Goal: Task Accomplishment & Management: Manage account settings

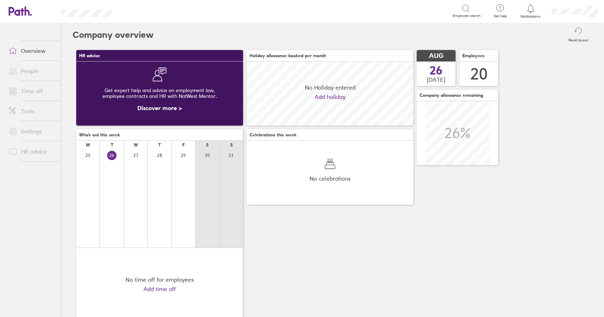
scroll to position [64, 167]
click at [20, 89] on span at bounding box center [12, 91] width 18 height 9
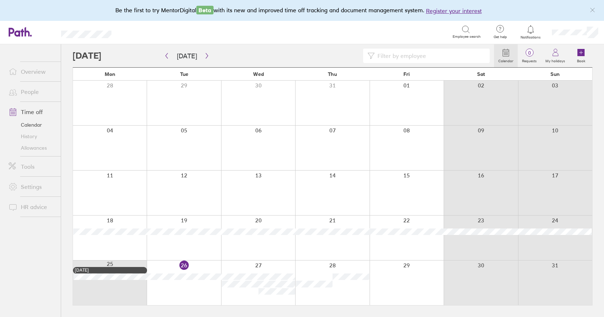
click at [29, 149] on link "Allowances" at bounding box center [32, 147] width 58 height 11
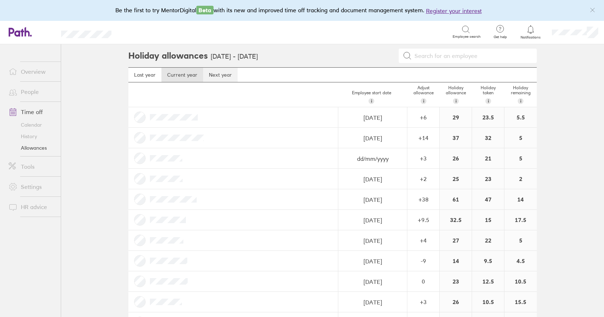
click at [219, 74] on link "Next year" at bounding box center [220, 75] width 34 height 14
click at [168, 73] on link "Current year" at bounding box center [182, 75] width 42 height 14
click at [211, 78] on link "Next year" at bounding box center [220, 75] width 34 height 14
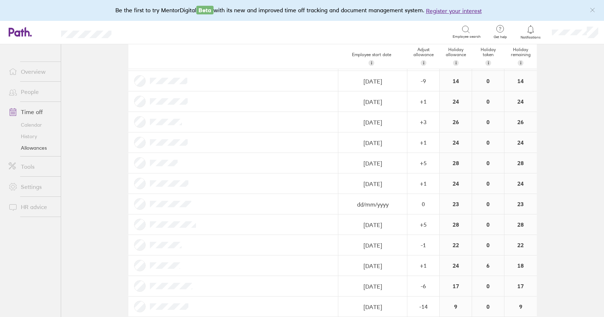
scroll to position [212, 0]
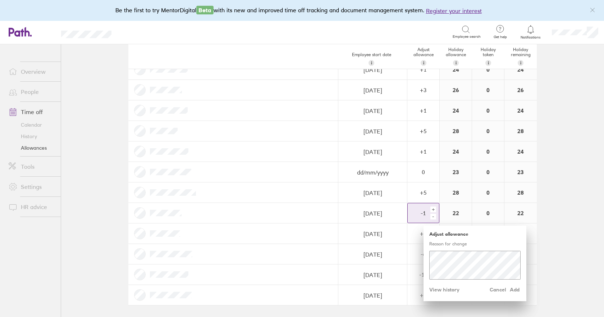
click at [431, 217] on div "-" at bounding box center [433, 216] width 6 height 6
click at [513, 289] on span "Add" at bounding box center [514, 288] width 11 height 11
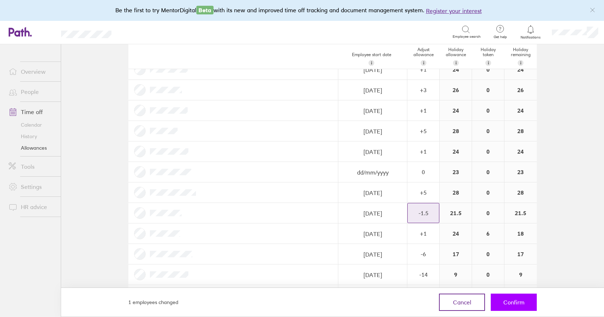
click at [502, 298] on button "Confirm" at bounding box center [513, 301] width 46 height 17
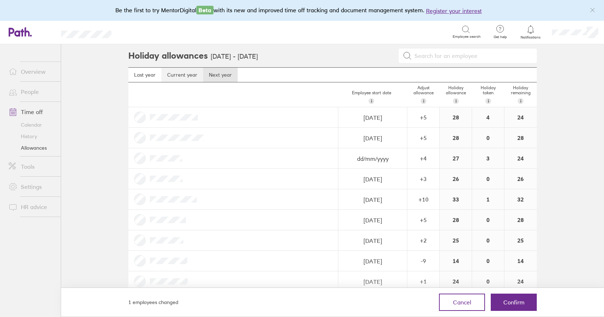
click at [179, 75] on link "Current year" at bounding box center [182, 75] width 42 height 14
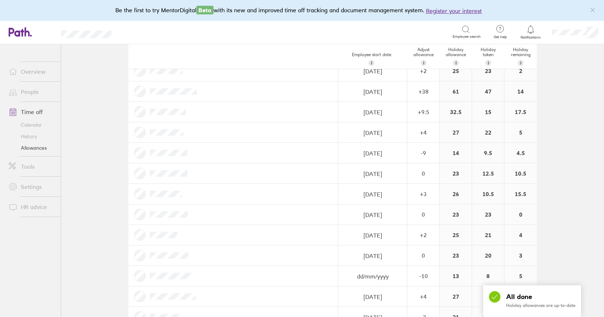
scroll to position [212, 0]
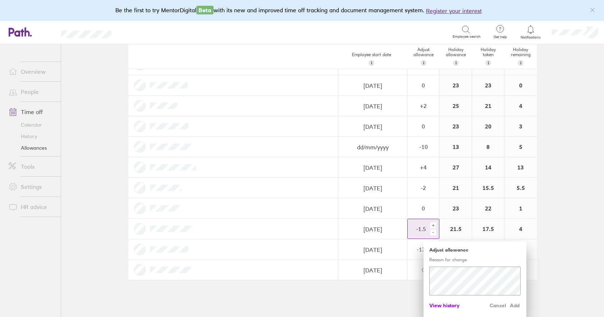
click at [447, 306] on span "View history" at bounding box center [444, 304] width 30 height 11
click at [448, 304] on span "Hide history" at bounding box center [443, 304] width 29 height 11
click at [446, 306] on span "View history" at bounding box center [444, 304] width 30 height 11
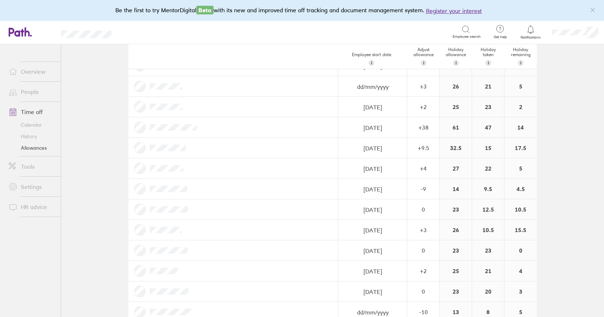
scroll to position [0, 0]
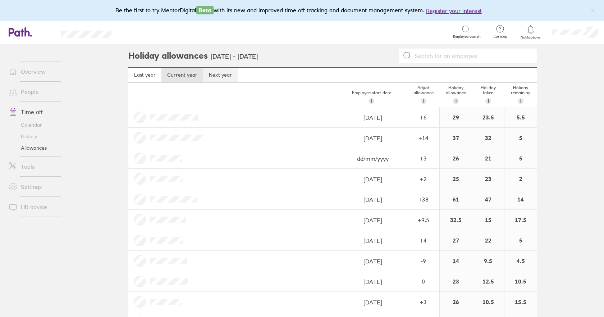
click at [217, 76] on link "Next year" at bounding box center [220, 75] width 34 height 14
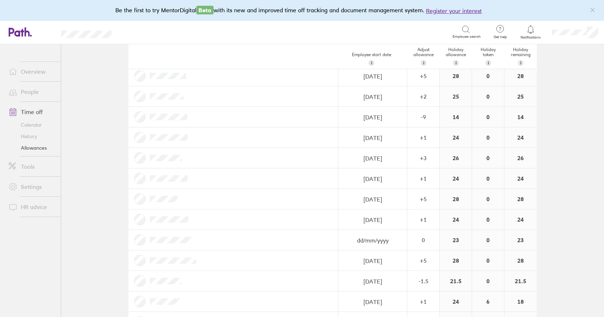
scroll to position [212, 0]
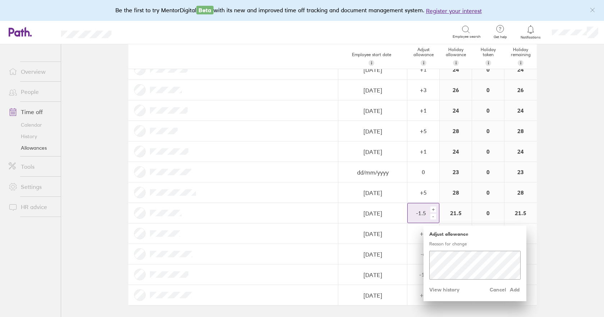
click at [431, 216] on div "-" at bounding box center [433, 216] width 6 height 6
click at [431, 209] on div "+" at bounding box center [433, 209] width 6 height 6
click at [509, 289] on span "Add" at bounding box center [514, 288] width 11 height 11
click at [513, 288] on span "Add" at bounding box center [514, 288] width 11 height 11
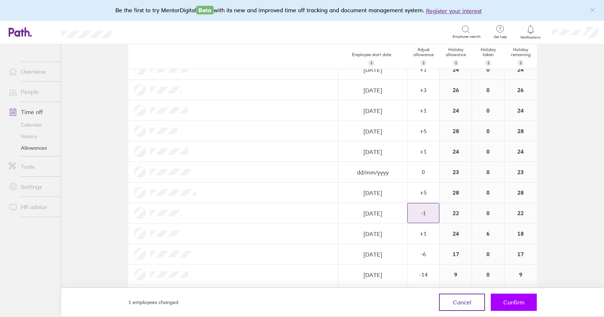
click at [514, 298] on button "Confirm" at bounding box center [513, 301] width 46 height 17
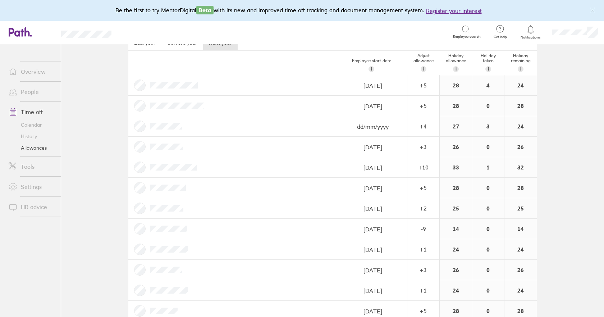
scroll to position [0, 0]
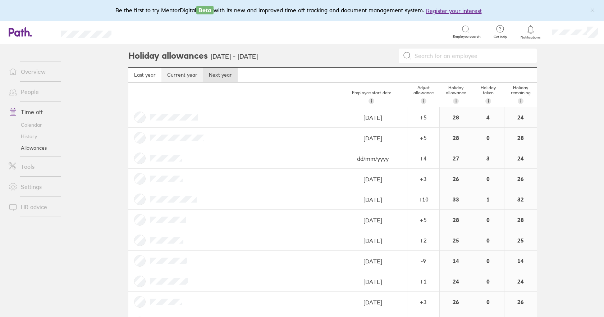
click at [175, 75] on link "Current year" at bounding box center [182, 75] width 42 height 14
click at [426, 127] on div "+ 4" at bounding box center [422, 116] width 31 height 19
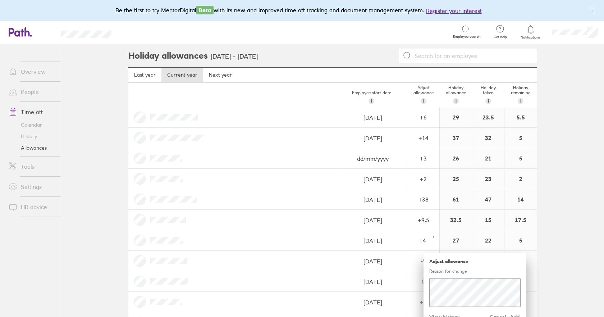
scroll to position [108, 0]
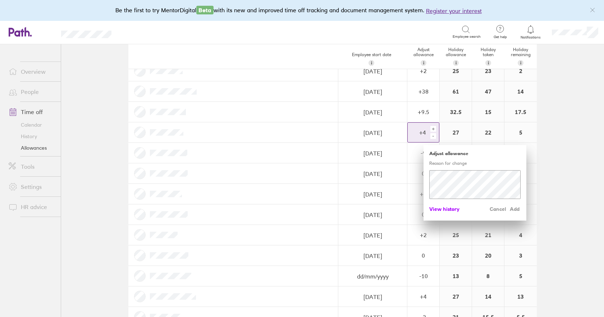
click at [436, 209] on span "View history" at bounding box center [444, 208] width 30 height 11
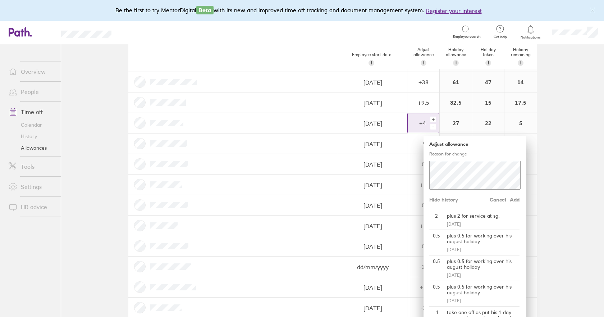
scroll to position [0, 0]
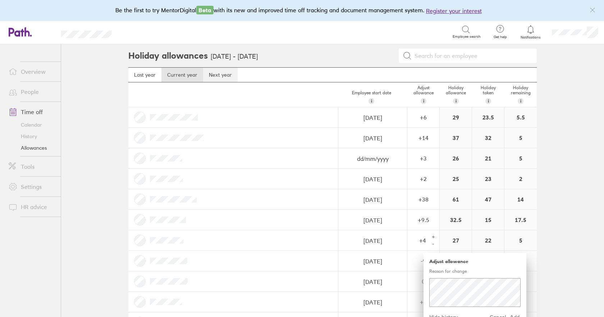
click at [216, 77] on link "Next year" at bounding box center [220, 75] width 34 height 14
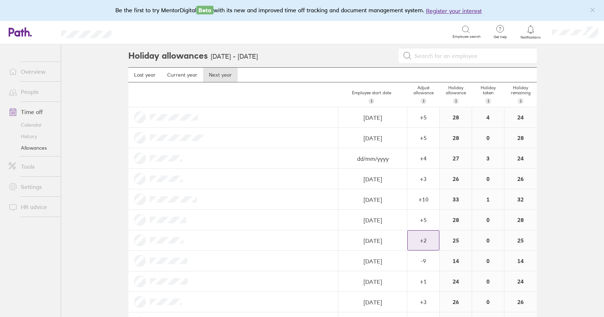
click at [428, 127] on div "+ 2" at bounding box center [422, 116] width 31 height 19
click at [431, 235] on div "+" at bounding box center [433, 237] width 6 height 6
drag, startPoint x: 429, startPoint y: 234, endPoint x: 424, endPoint y: 282, distance: 47.8
click at [430, 235] on div "+" at bounding box center [433, 237] width 6 height 6
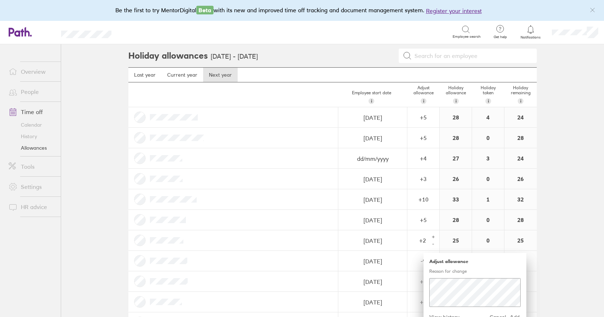
scroll to position [144, 0]
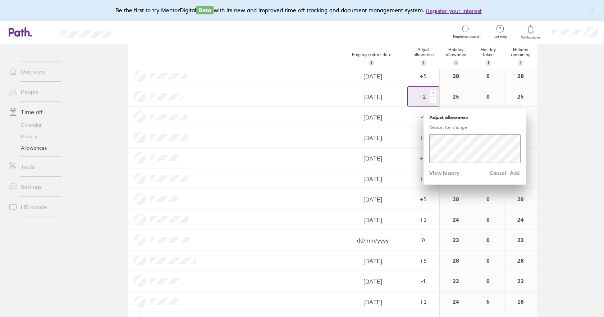
click at [432, 93] on div "+" at bounding box center [433, 93] width 6 height 6
click at [513, 175] on span "Add" at bounding box center [514, 172] width 11 height 11
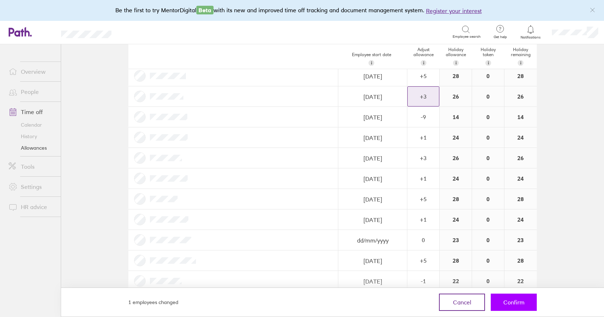
click at [514, 305] on button "Confirm" at bounding box center [513, 301] width 46 height 17
click at [528, 306] on button "Confirm" at bounding box center [513, 301] width 46 height 17
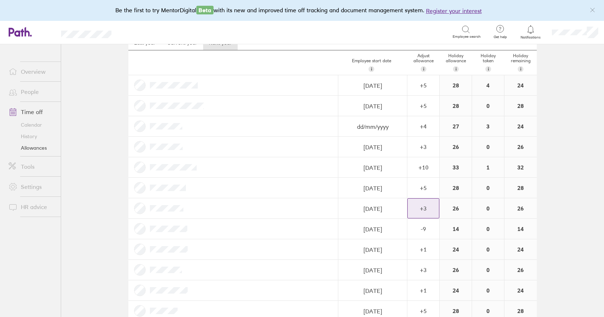
scroll to position [0, 0]
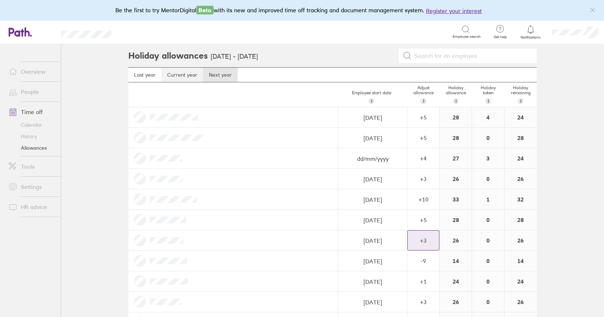
click at [171, 80] on link "Current year" at bounding box center [182, 75] width 42 height 14
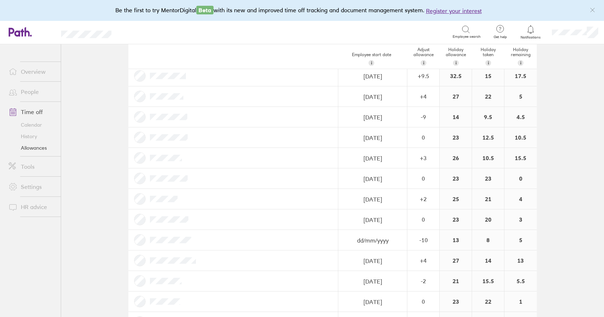
scroll to position [212, 0]
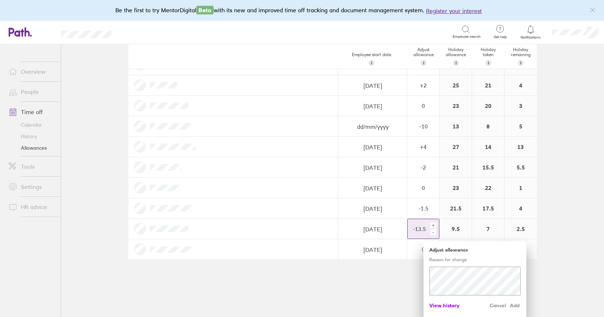
click at [450, 304] on span "View history" at bounding box center [444, 304] width 30 height 11
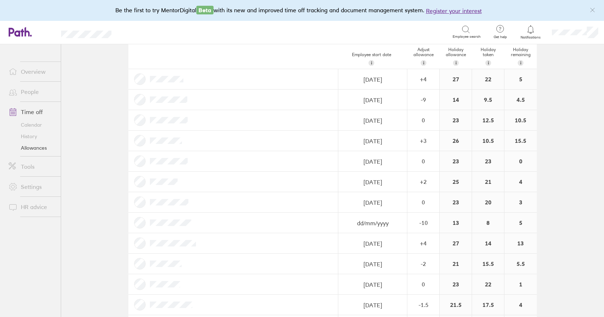
scroll to position [0, 0]
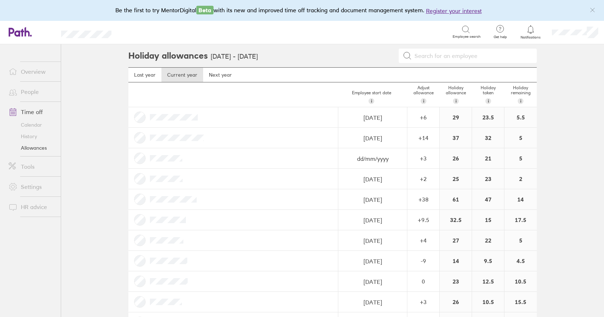
click at [217, 58] on h3 "[DATE] - [DATE]" at bounding box center [234, 57] width 47 height 8
click at [218, 72] on link "Next year" at bounding box center [220, 75] width 34 height 14
click at [182, 73] on link "Current year" at bounding box center [182, 75] width 42 height 14
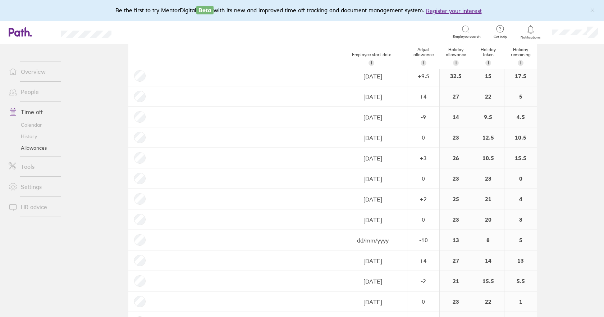
scroll to position [212, 0]
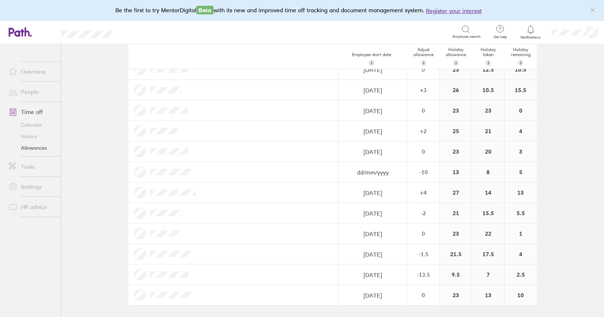
click at [34, 125] on link "Calendar" at bounding box center [32, 124] width 58 height 11
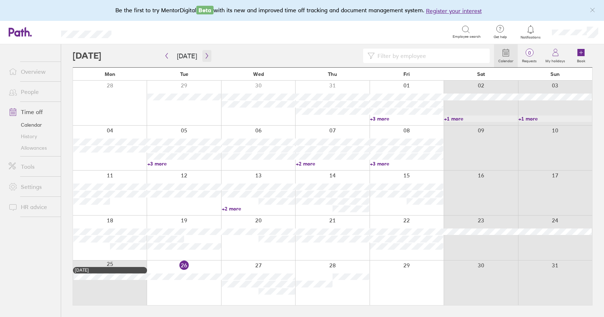
click at [204, 56] on icon "button" at bounding box center [206, 56] width 5 height 6
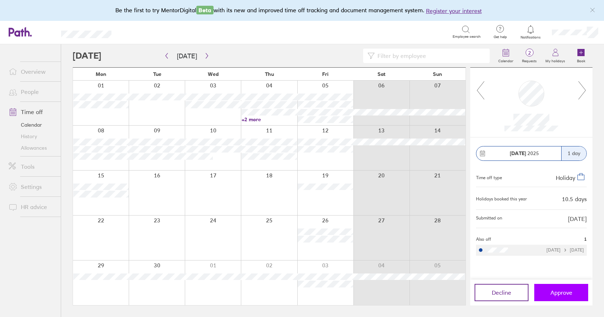
click at [562, 294] on span "Approve" at bounding box center [561, 292] width 22 height 6
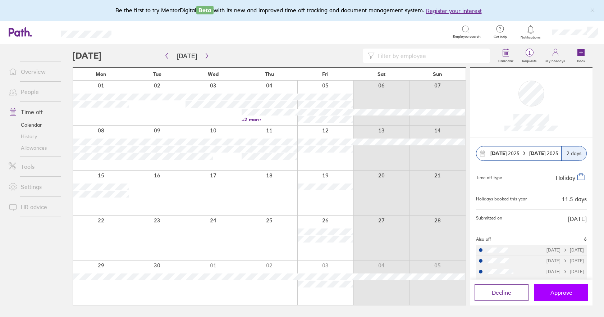
click at [563, 292] on span "Approve" at bounding box center [561, 292] width 22 height 6
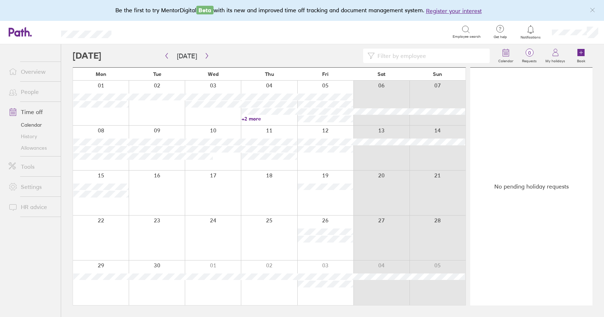
click at [40, 147] on link "Allowances" at bounding box center [32, 147] width 58 height 11
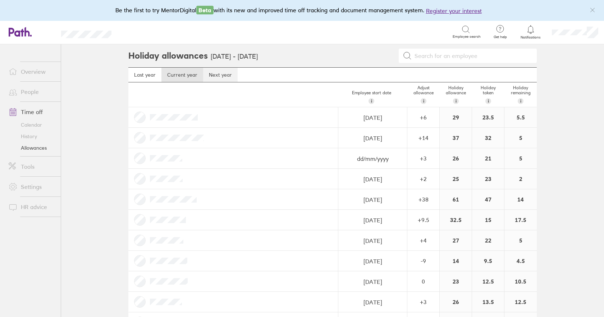
click at [212, 77] on link "Next year" at bounding box center [220, 75] width 34 height 14
click at [189, 77] on link "Current year" at bounding box center [182, 75] width 42 height 14
